Goal: Go to known website: Access a specific website the user already knows

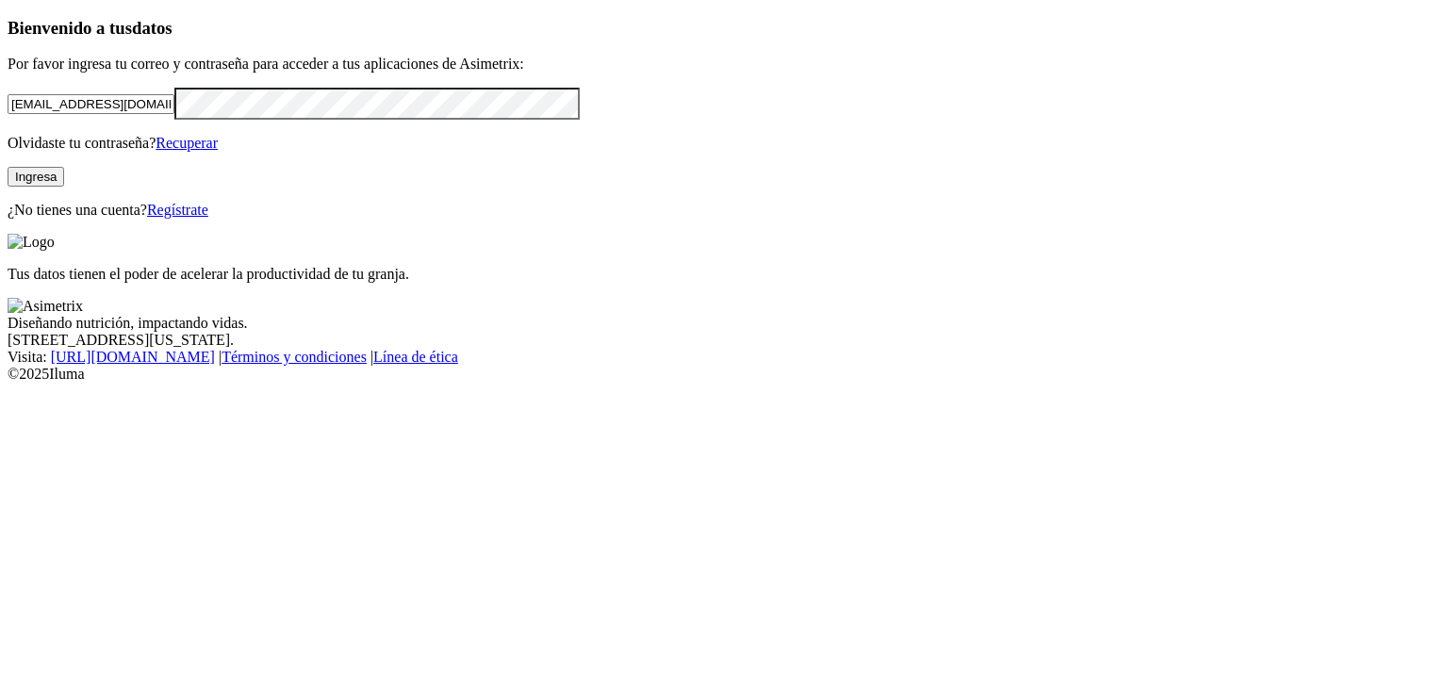
click at [64, 187] on button "Ingresa" at bounding box center [36, 177] width 57 height 20
